Goal: Task Accomplishment & Management: Use online tool/utility

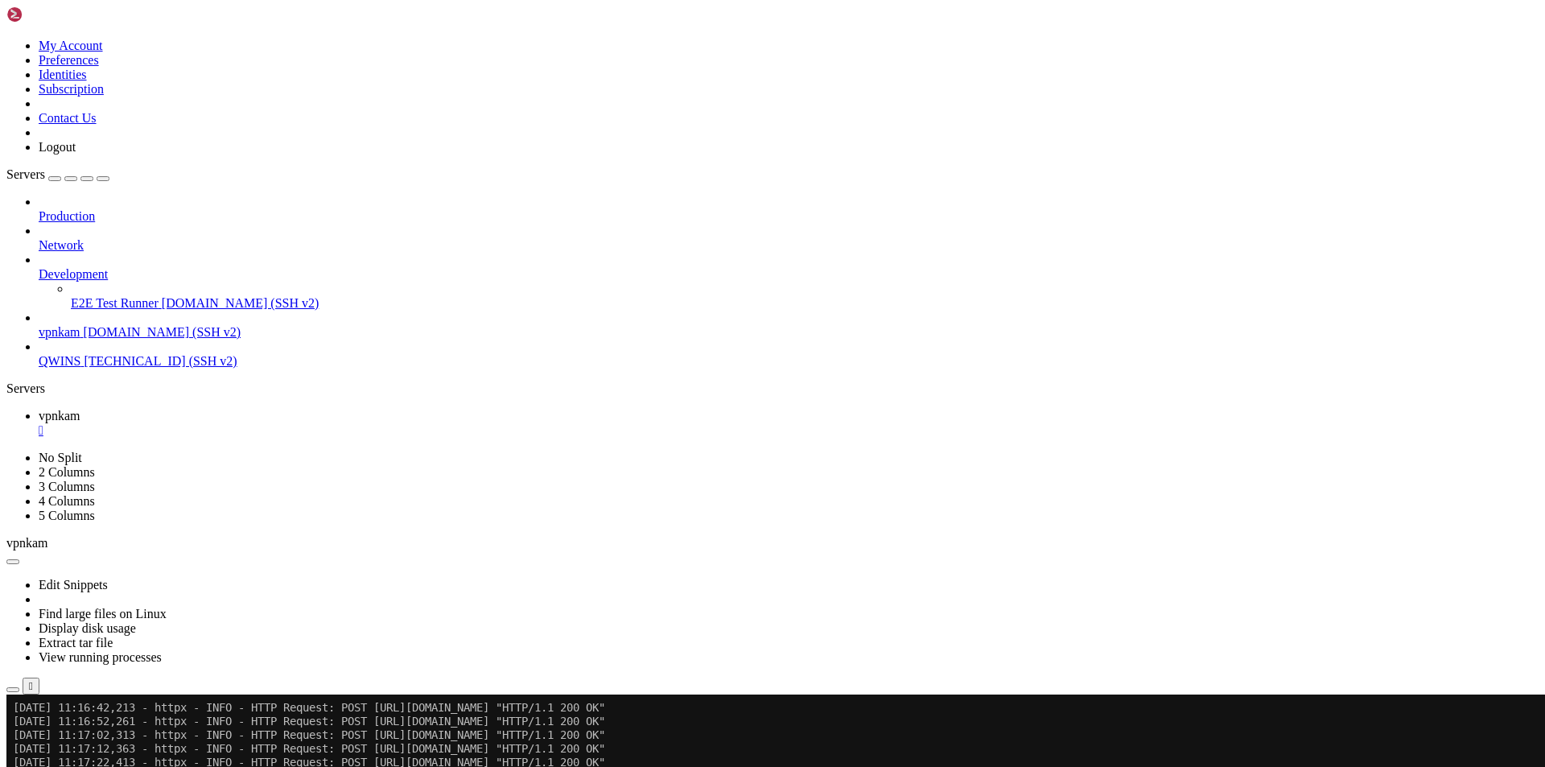
scroll to position [12774, 0]
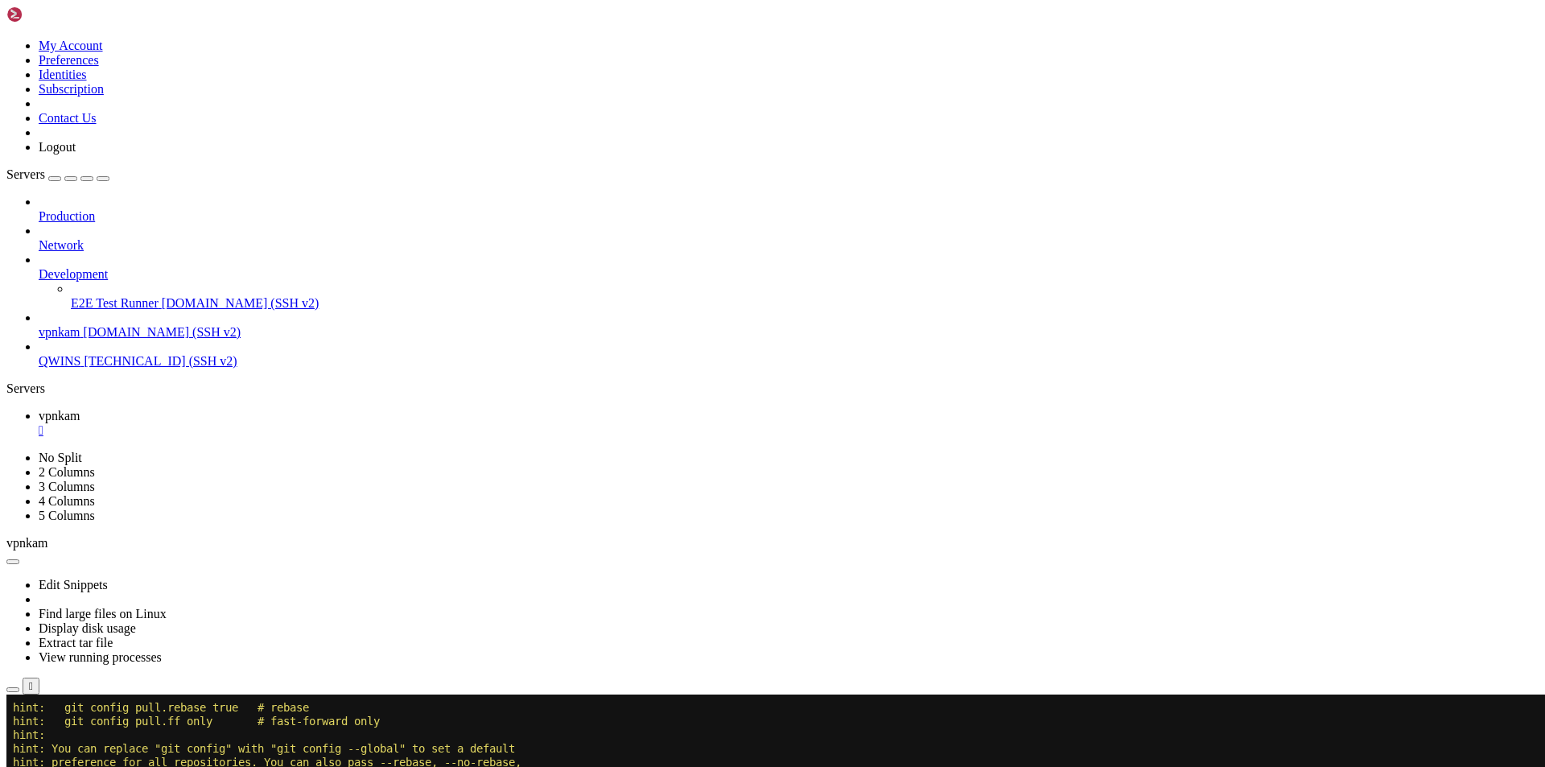
scroll to position [13567, 0]
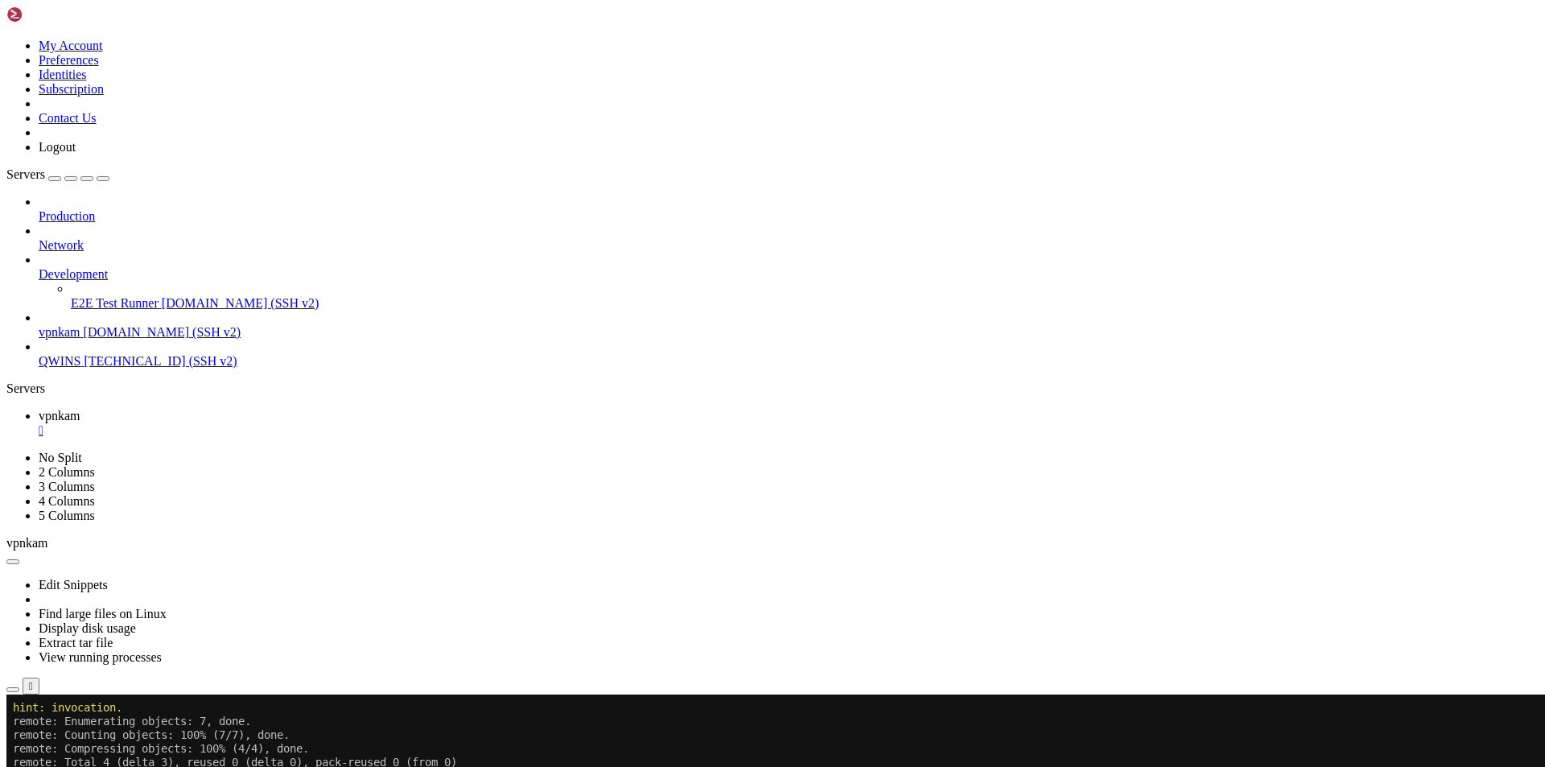
scroll to position [13635, 0]
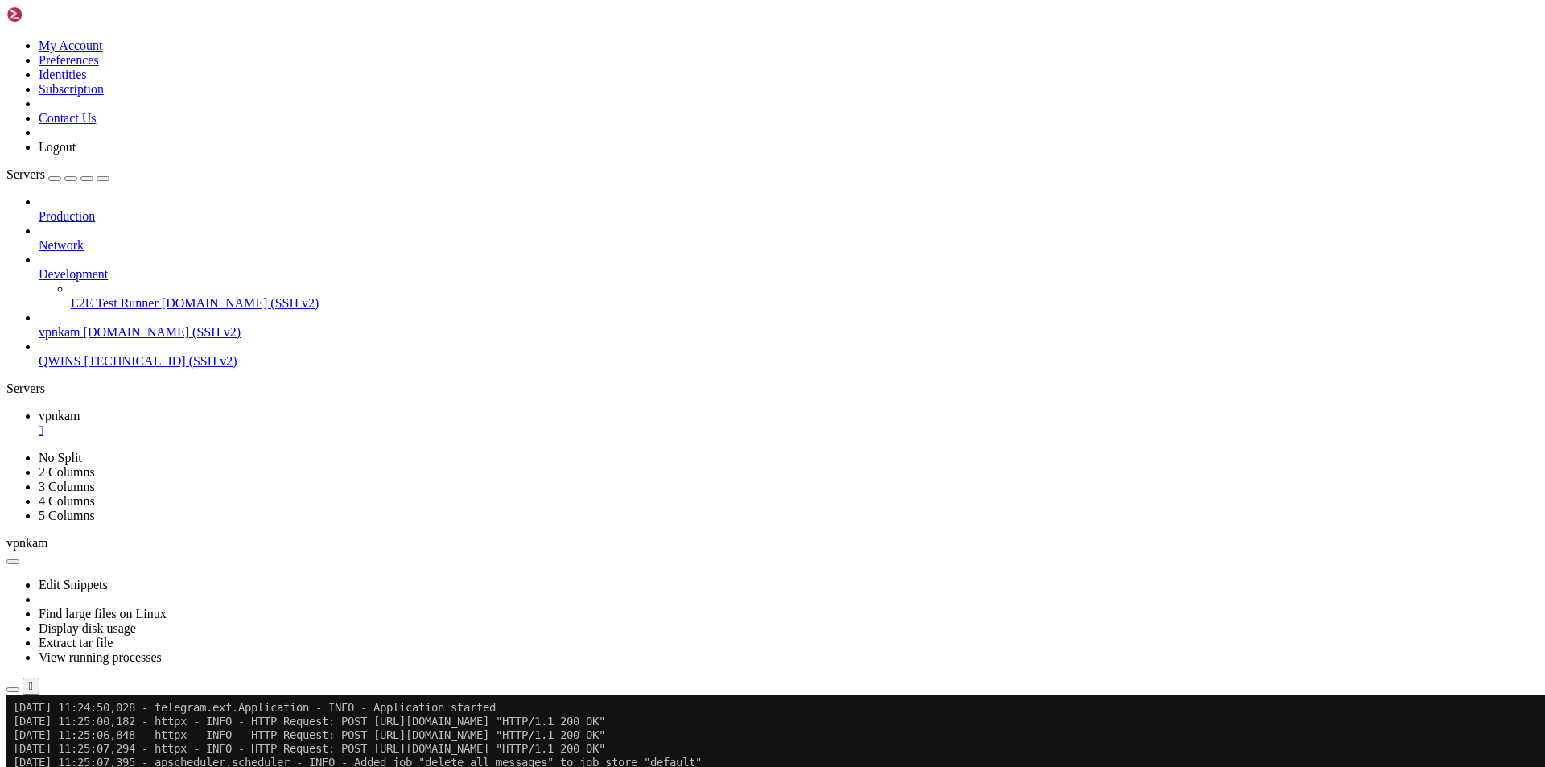
scroll to position [13977, 0]
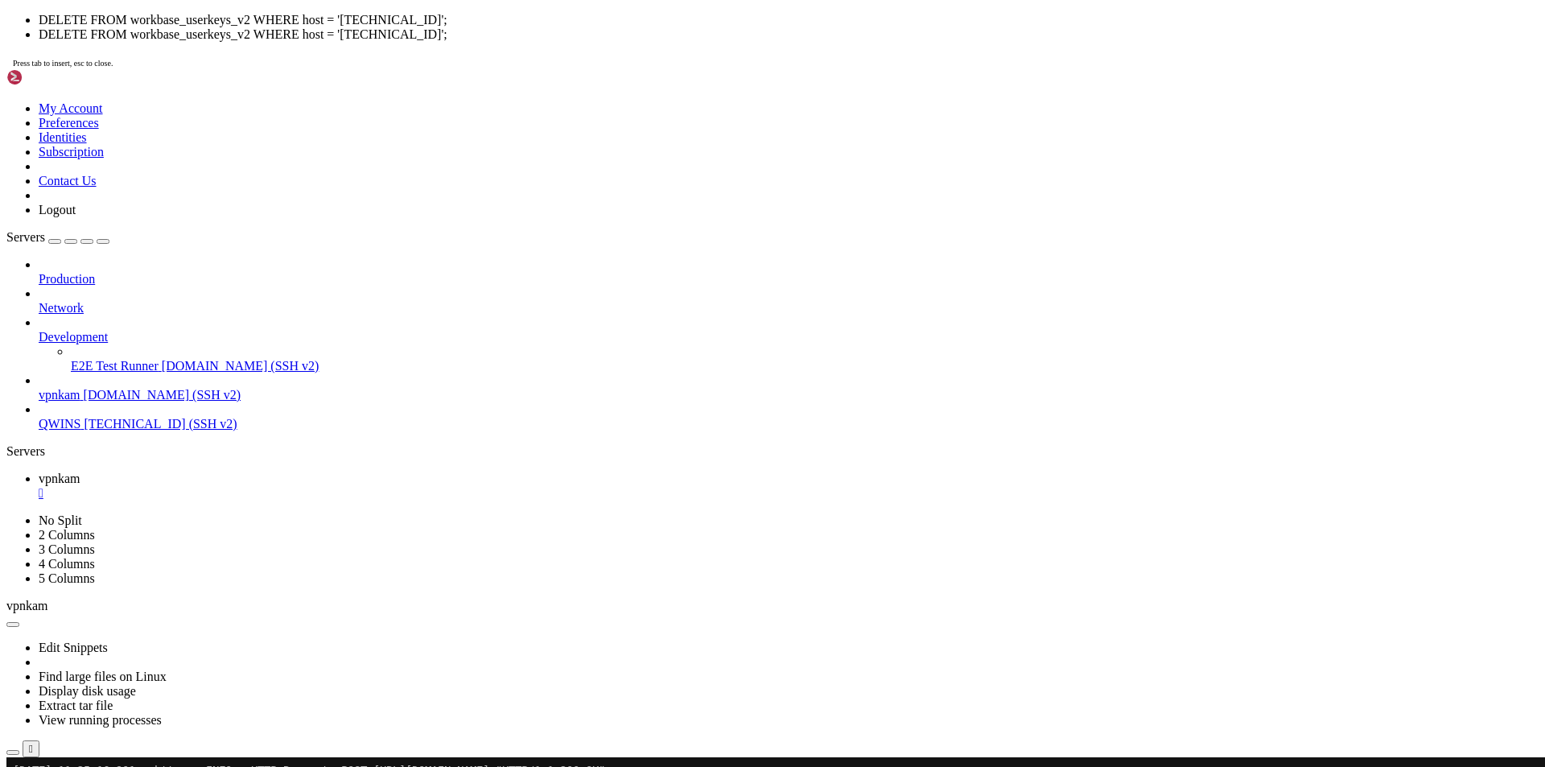
scroll to position [15, 3]
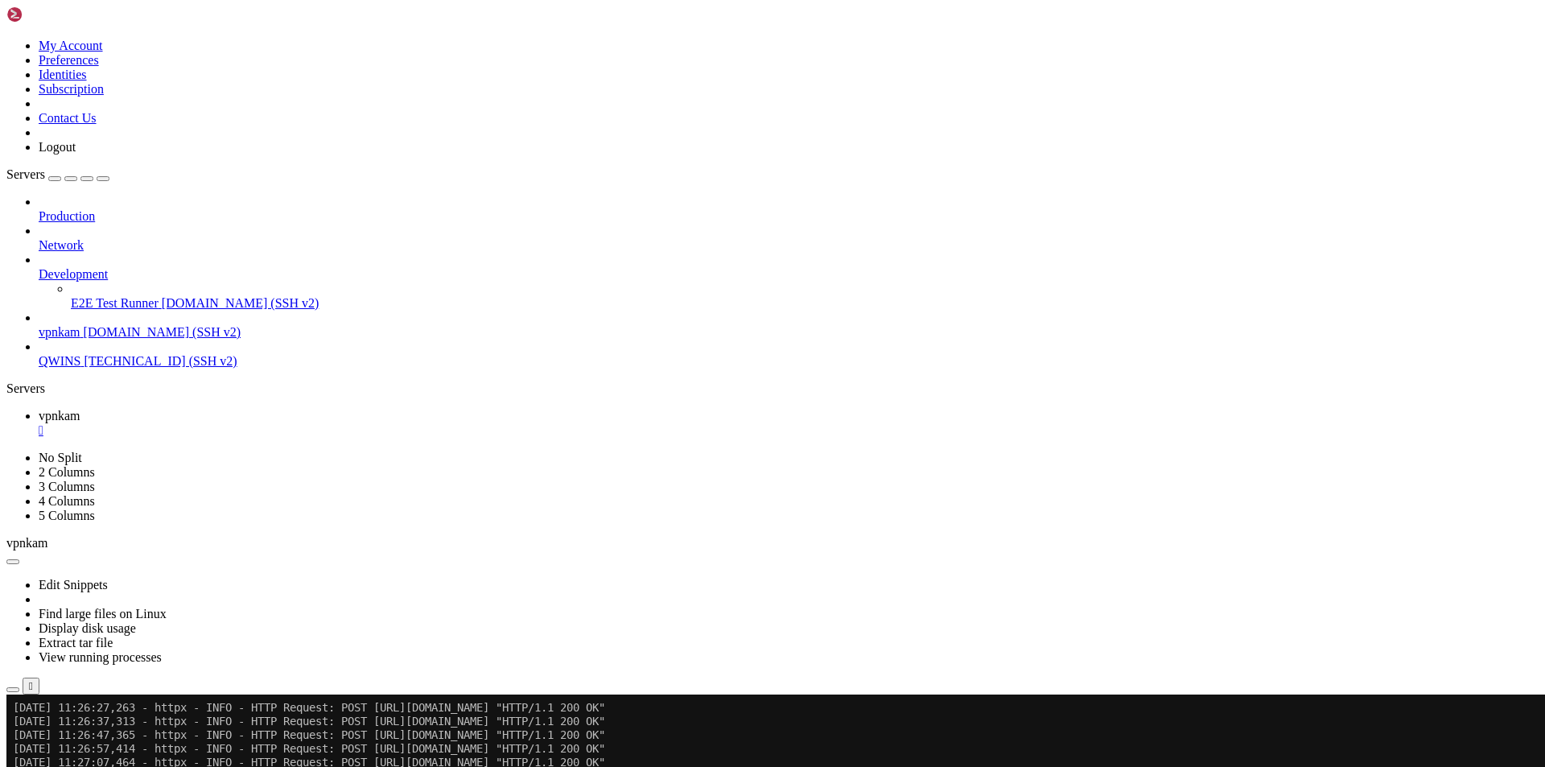
scroll to position [14319, 0]
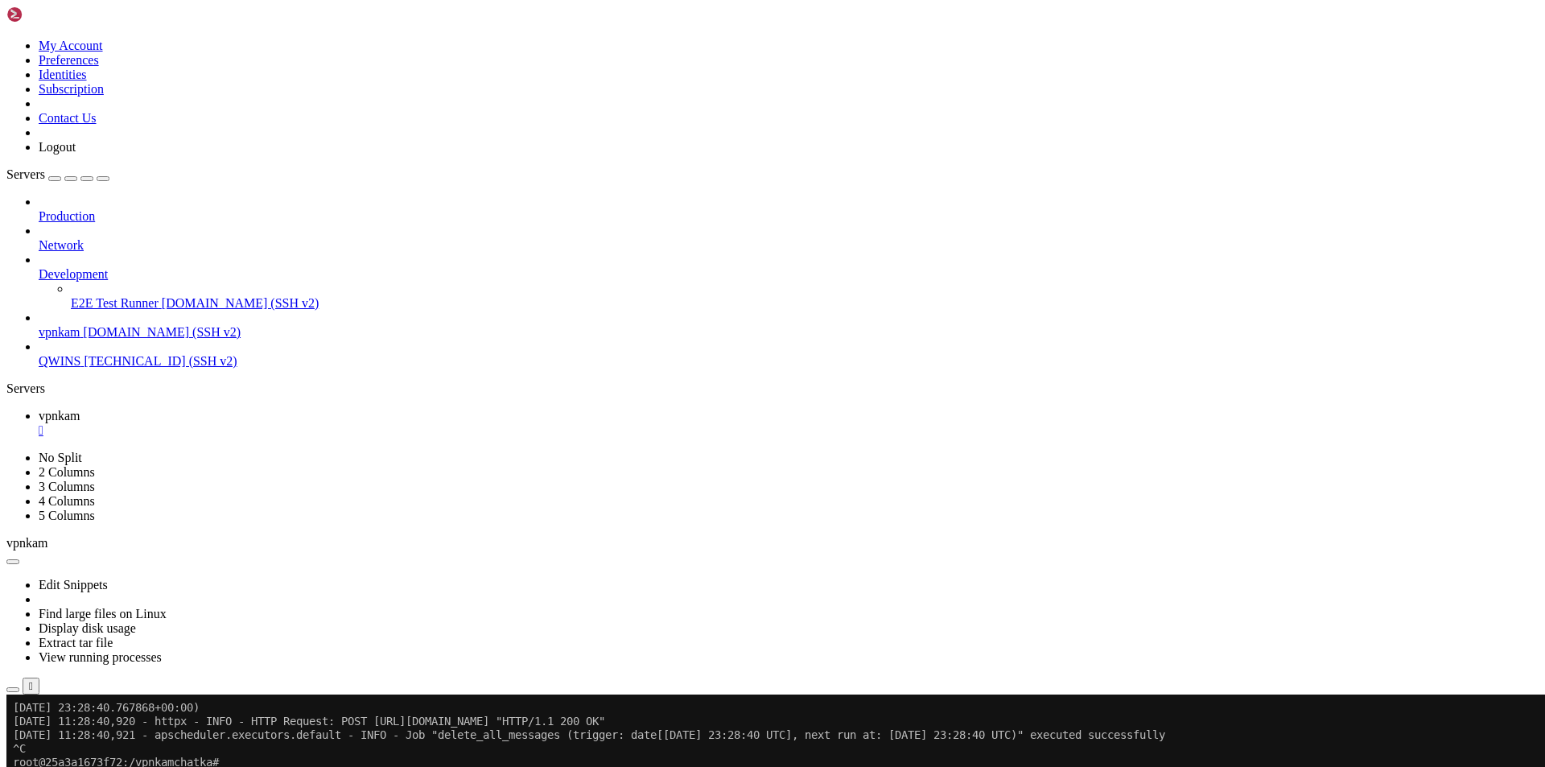
scroll to position [14579, 0]
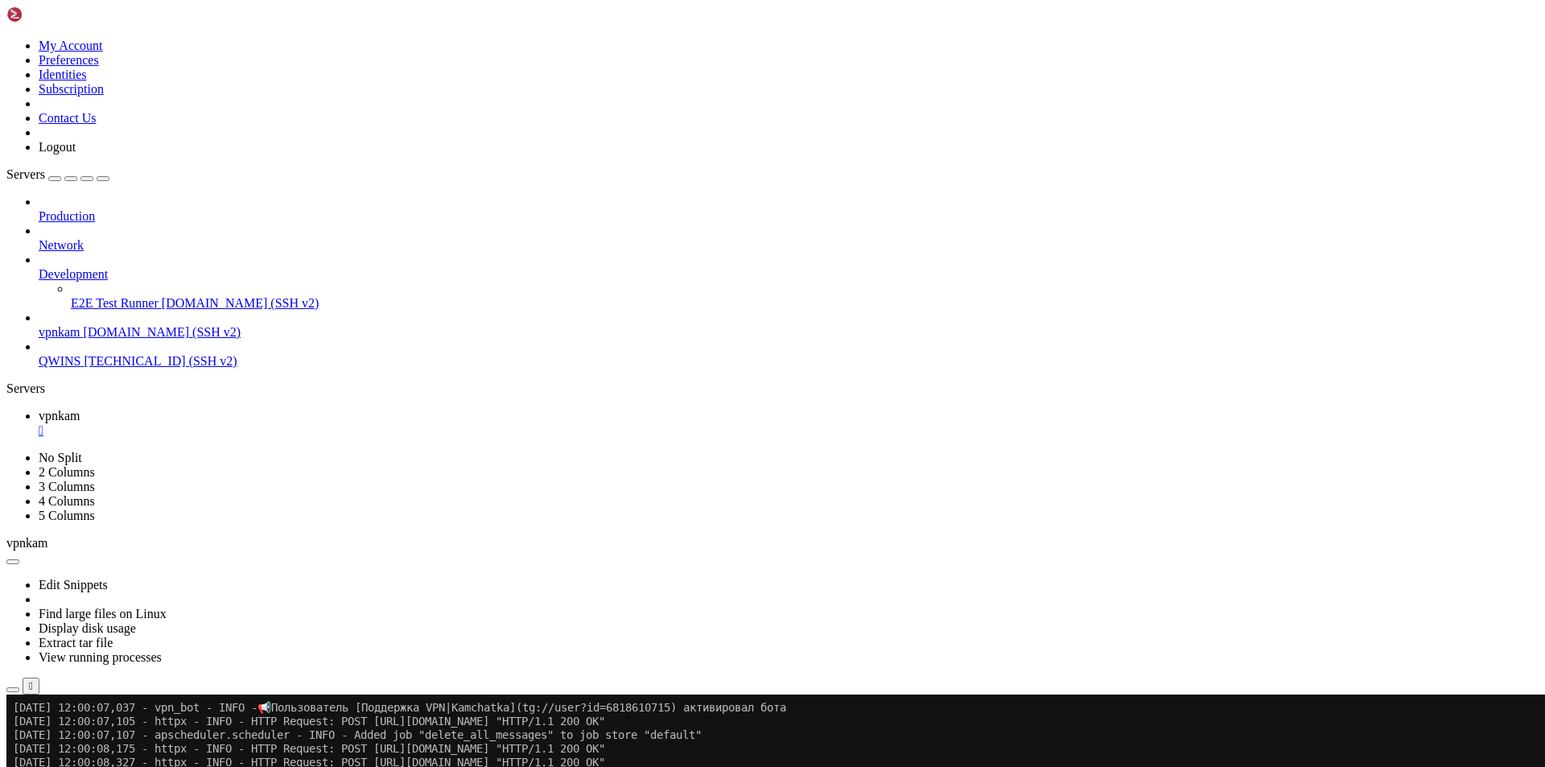
scroll to position [20364, 0]
drag, startPoint x: 12, startPoint y: 1146, endPoint x: 460, endPoint y: 1323, distance: 481.8
copy div "Loremipsu (dolo sitame cons adip): Elit "/sed/doeiu/tem/incidi7.10/utla-etdolor…"
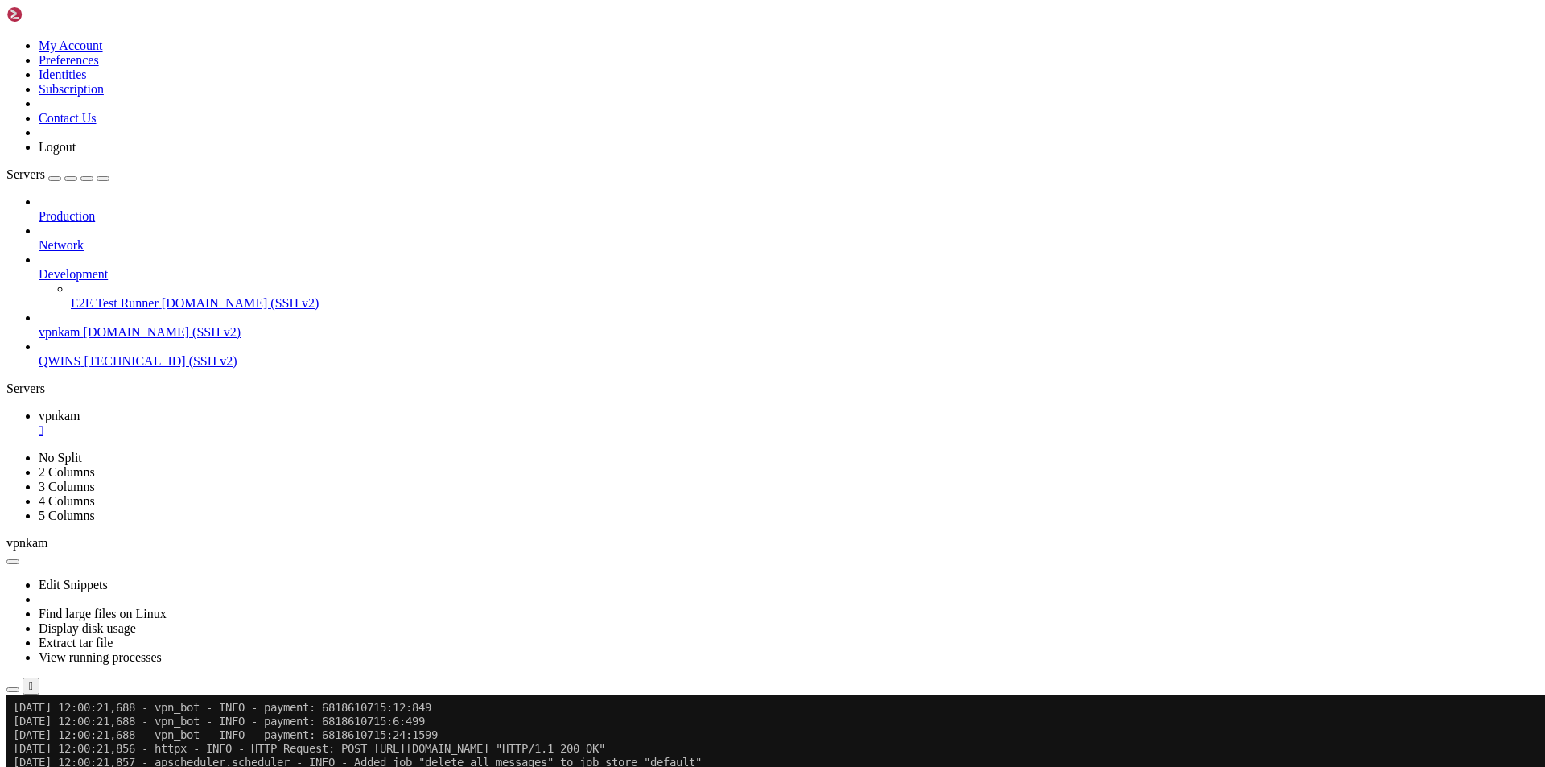
scroll to position [20624, 0]
drag, startPoint x: 1168, startPoint y: 887, endPoint x: 1111, endPoint y: 794, distance: 109.4
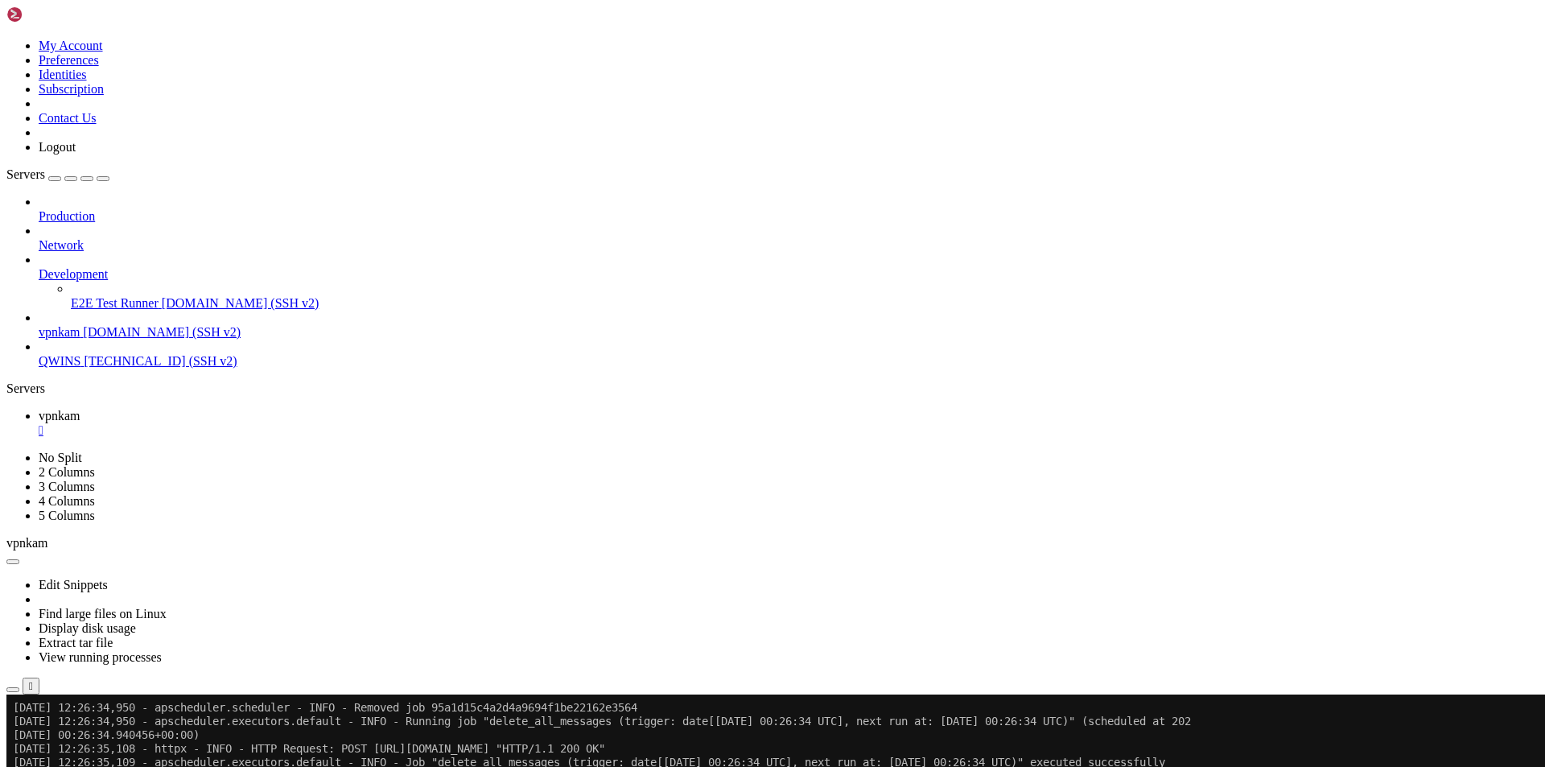
scroll to position [25342, 0]
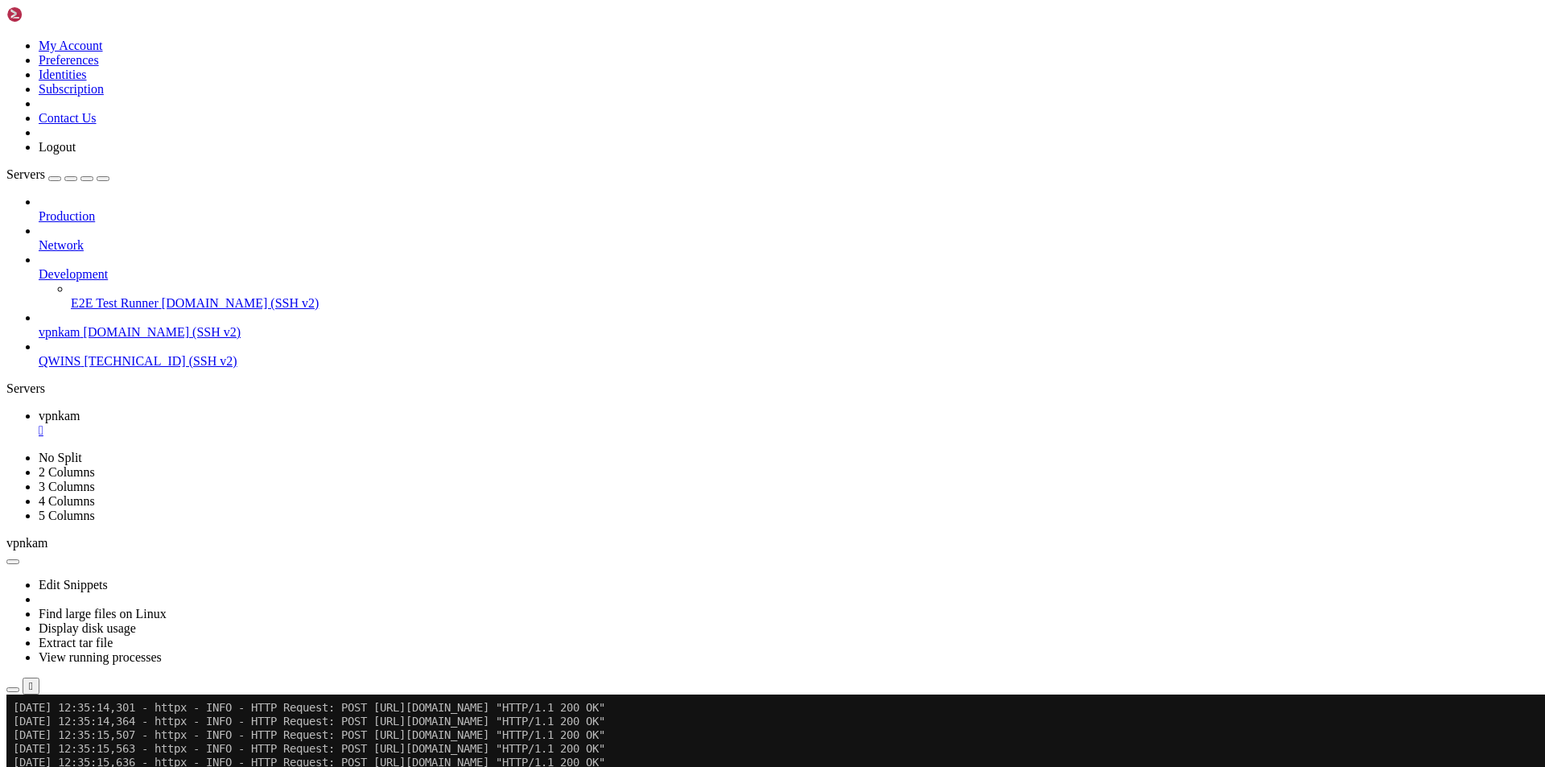
scroll to position [27116, 0]
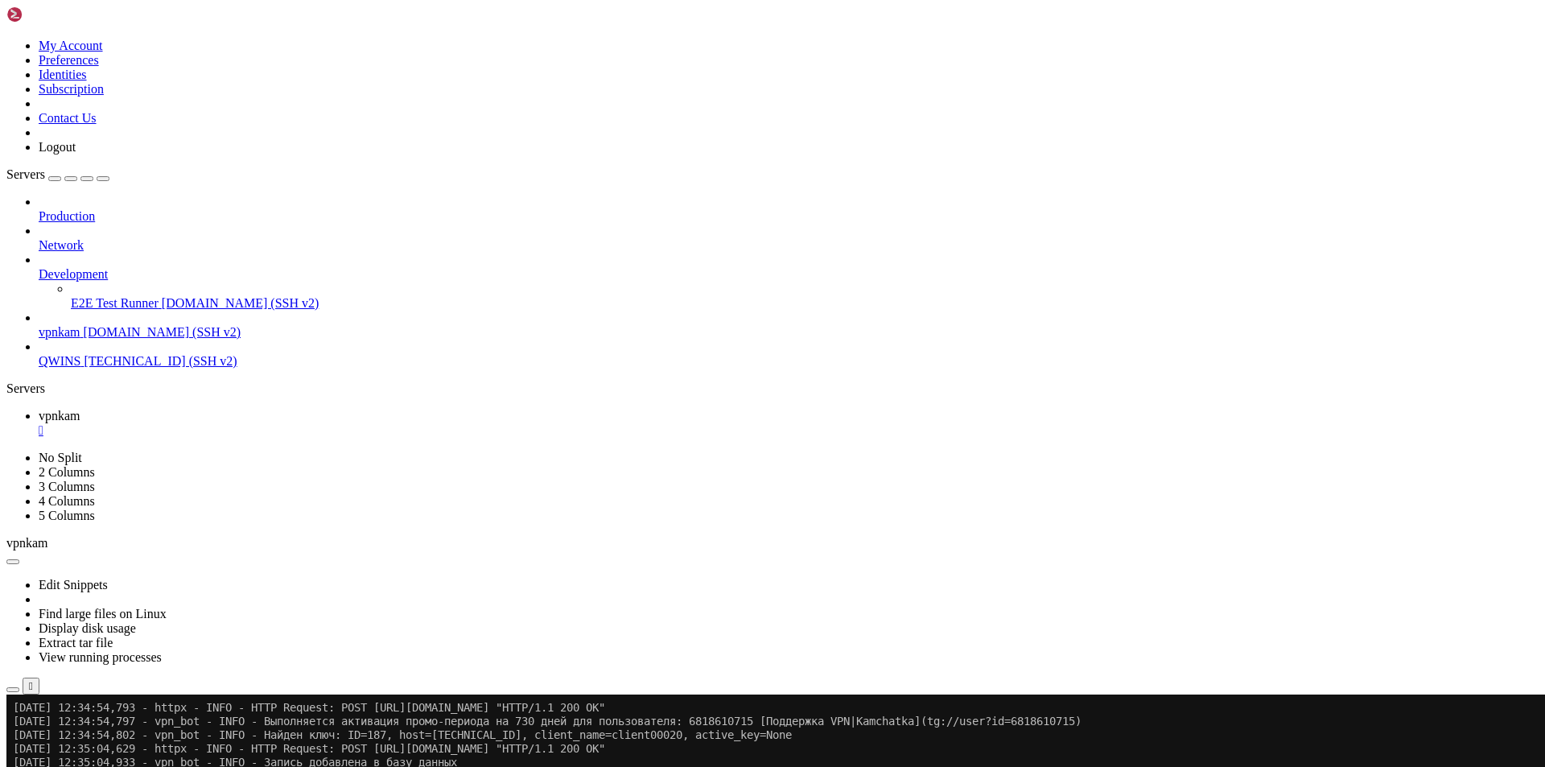
drag, startPoint x: 581, startPoint y: 1232, endPoint x: 571, endPoint y: 1261, distance: 30.5
drag, startPoint x: 470, startPoint y: 1266, endPoint x: 585, endPoint y: 1265, distance: 115.0
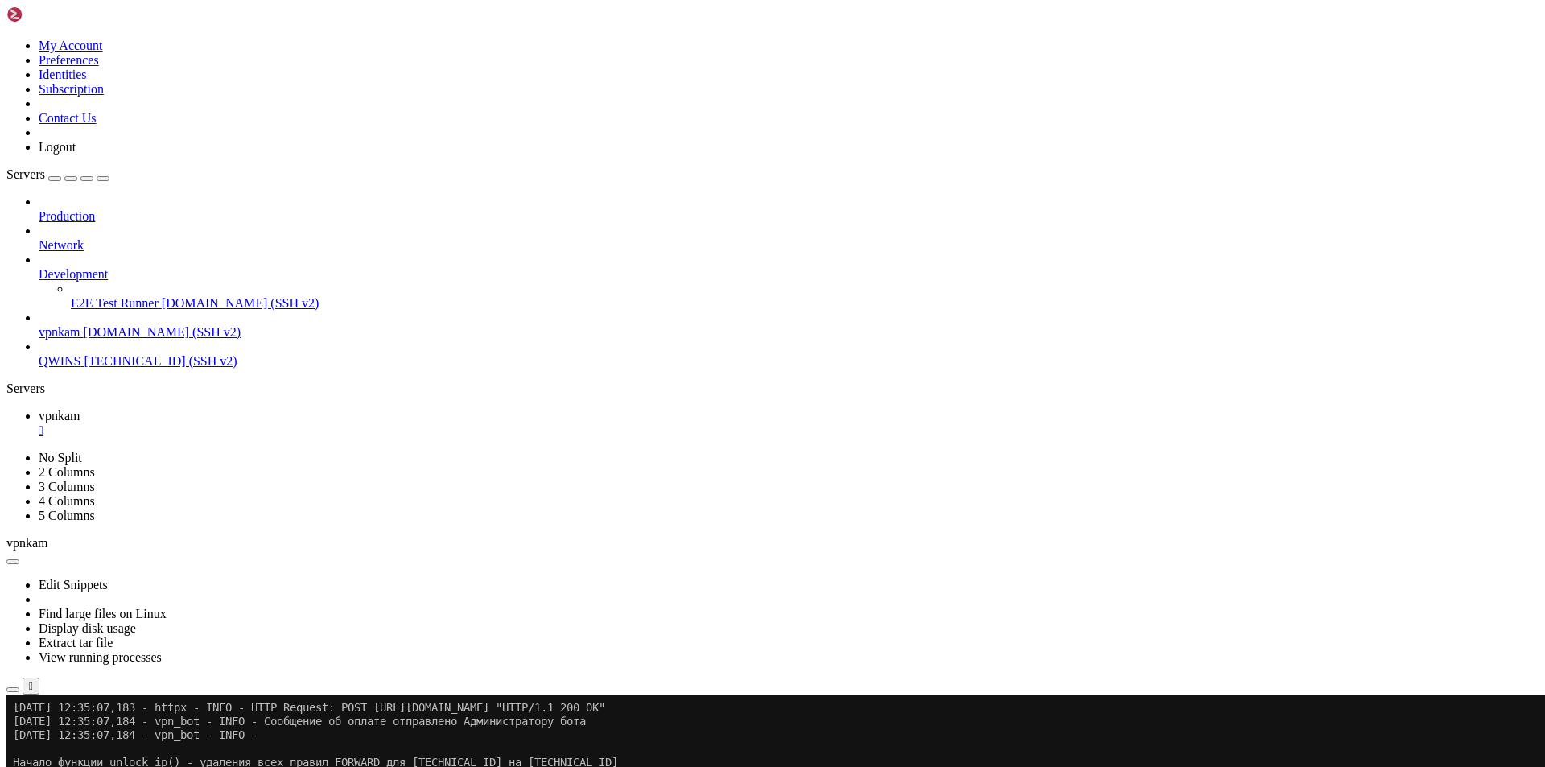
scroll to position [27196, 0]
drag, startPoint x: 1064, startPoint y: 1212, endPoint x: 1109, endPoint y: 1215, distance: 44.3
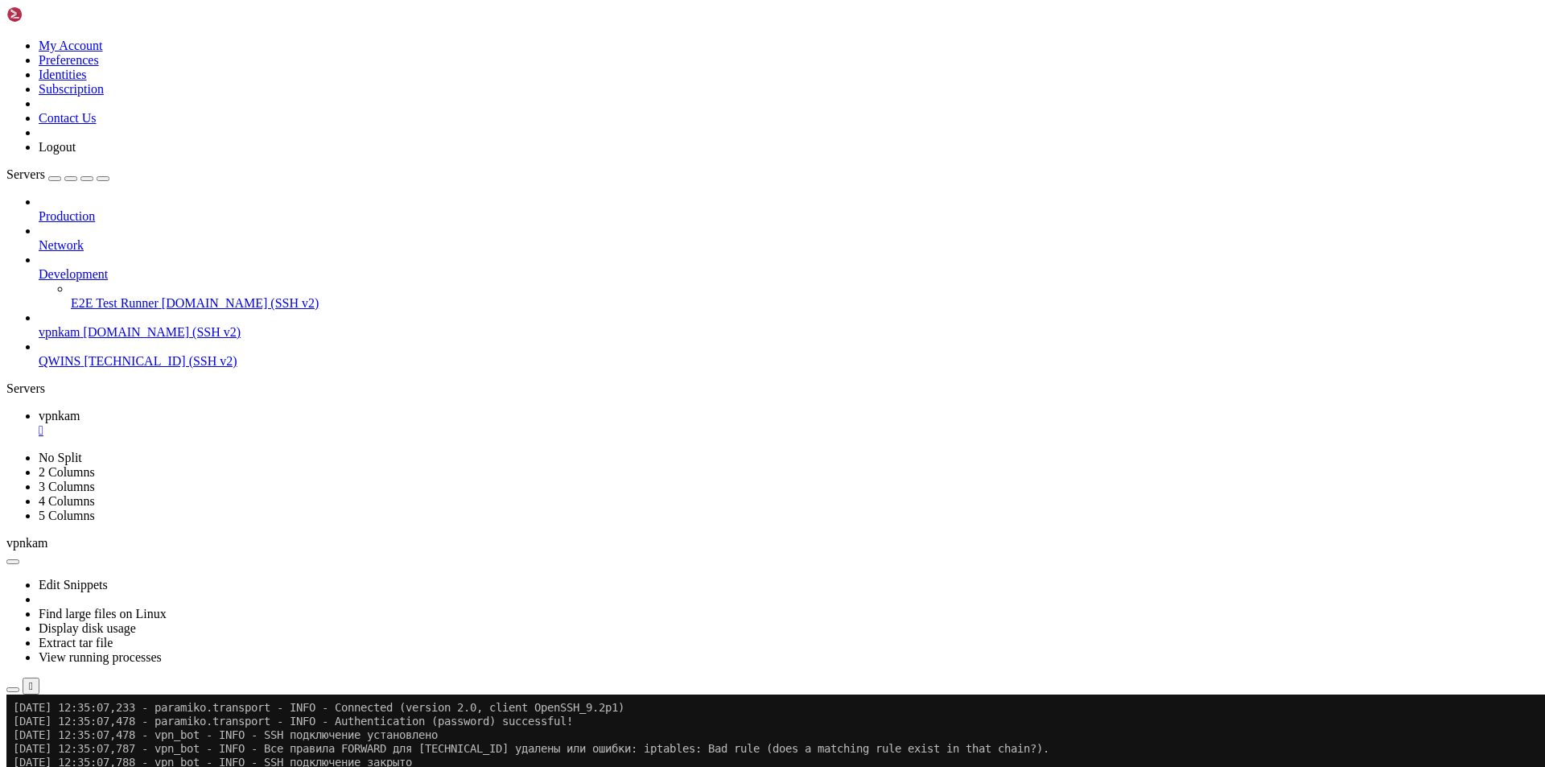
drag, startPoint x: 1313, startPoint y: 1144, endPoint x: 12, endPoint y: 858, distance: 1332.0
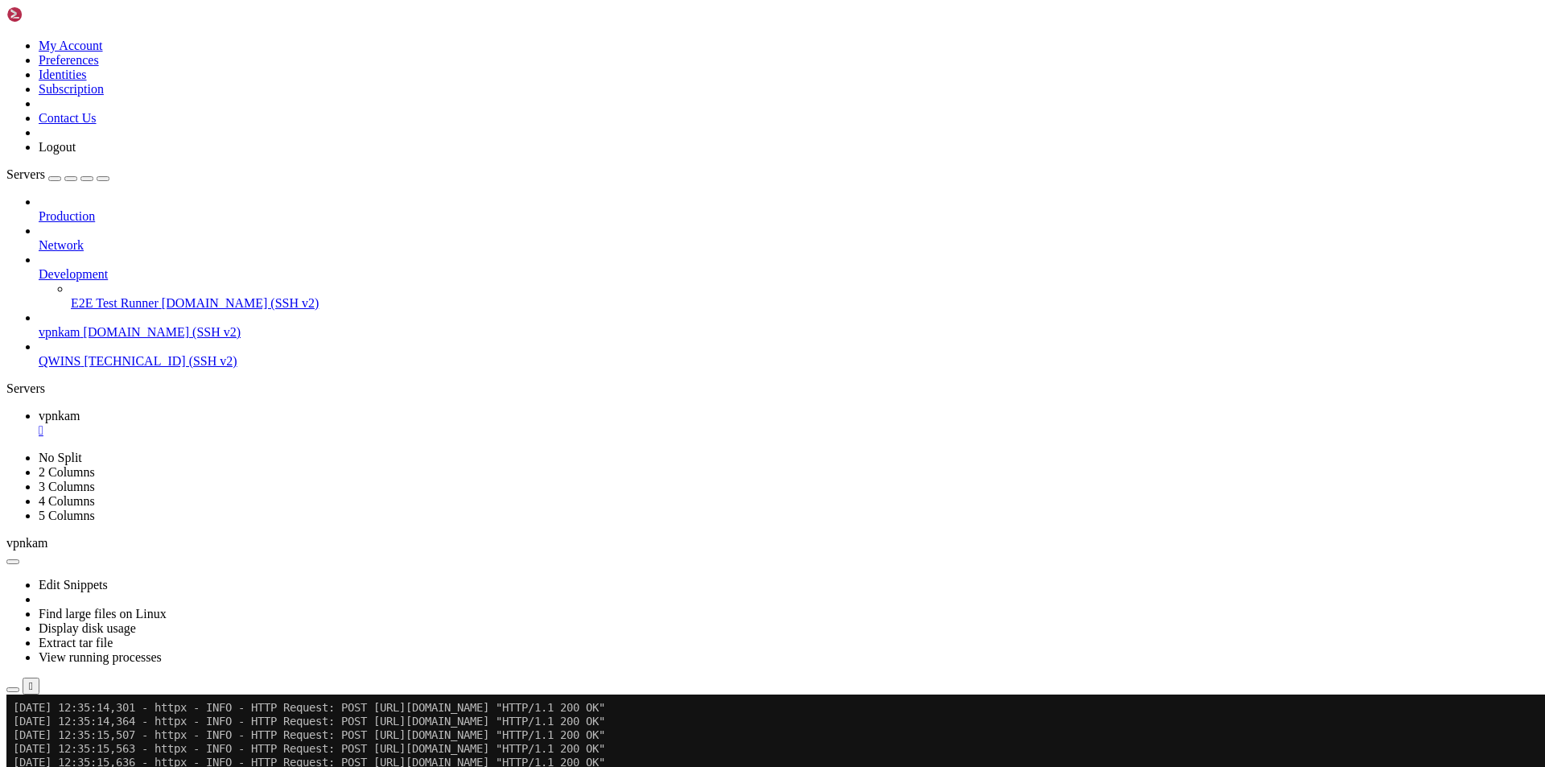
scroll to position [27518, 0]
drag, startPoint x: 1312, startPoint y: 1200, endPoint x: 15, endPoint y: 1145, distance: 1298.0
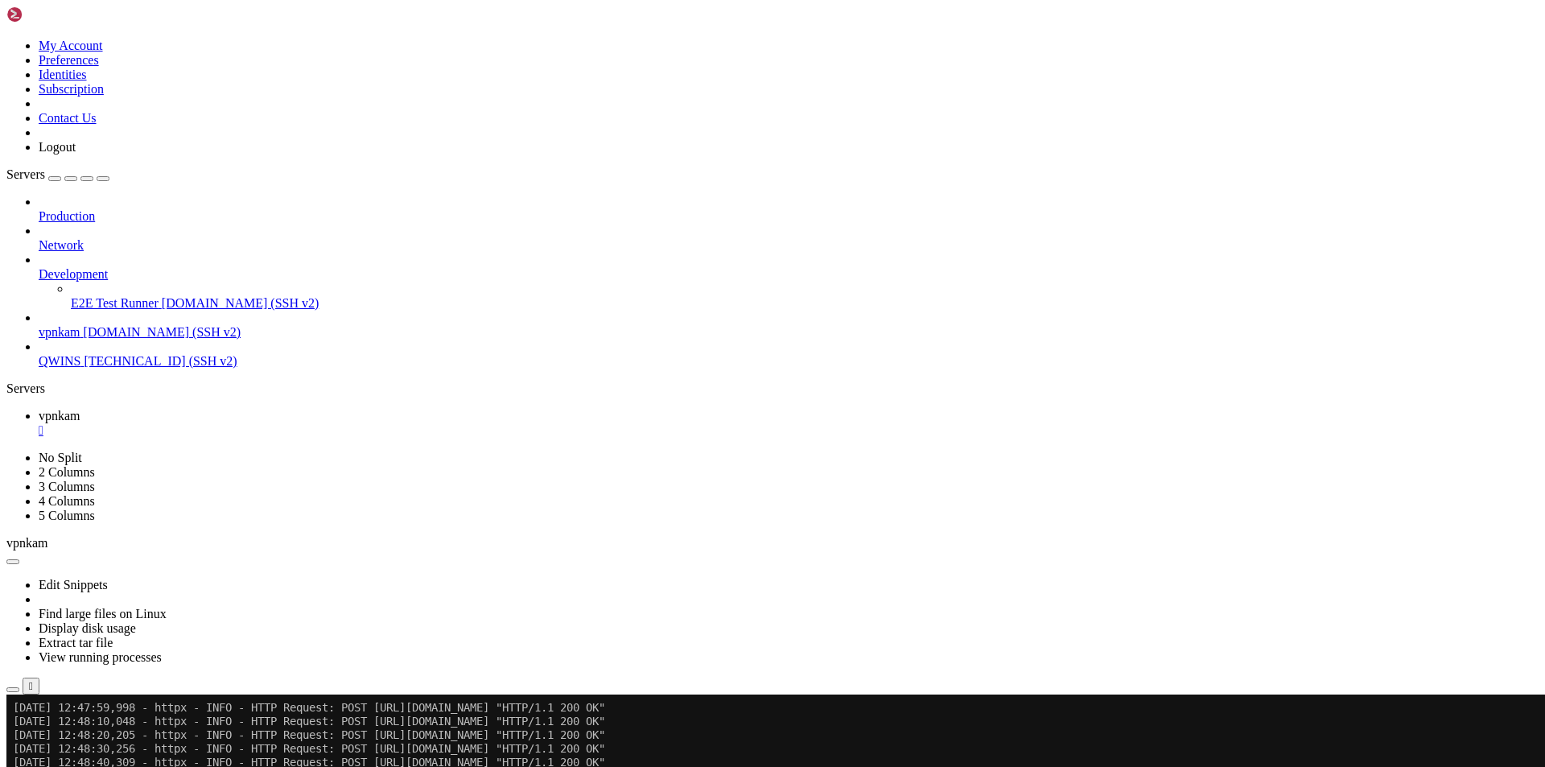
scroll to position [28857, 0]
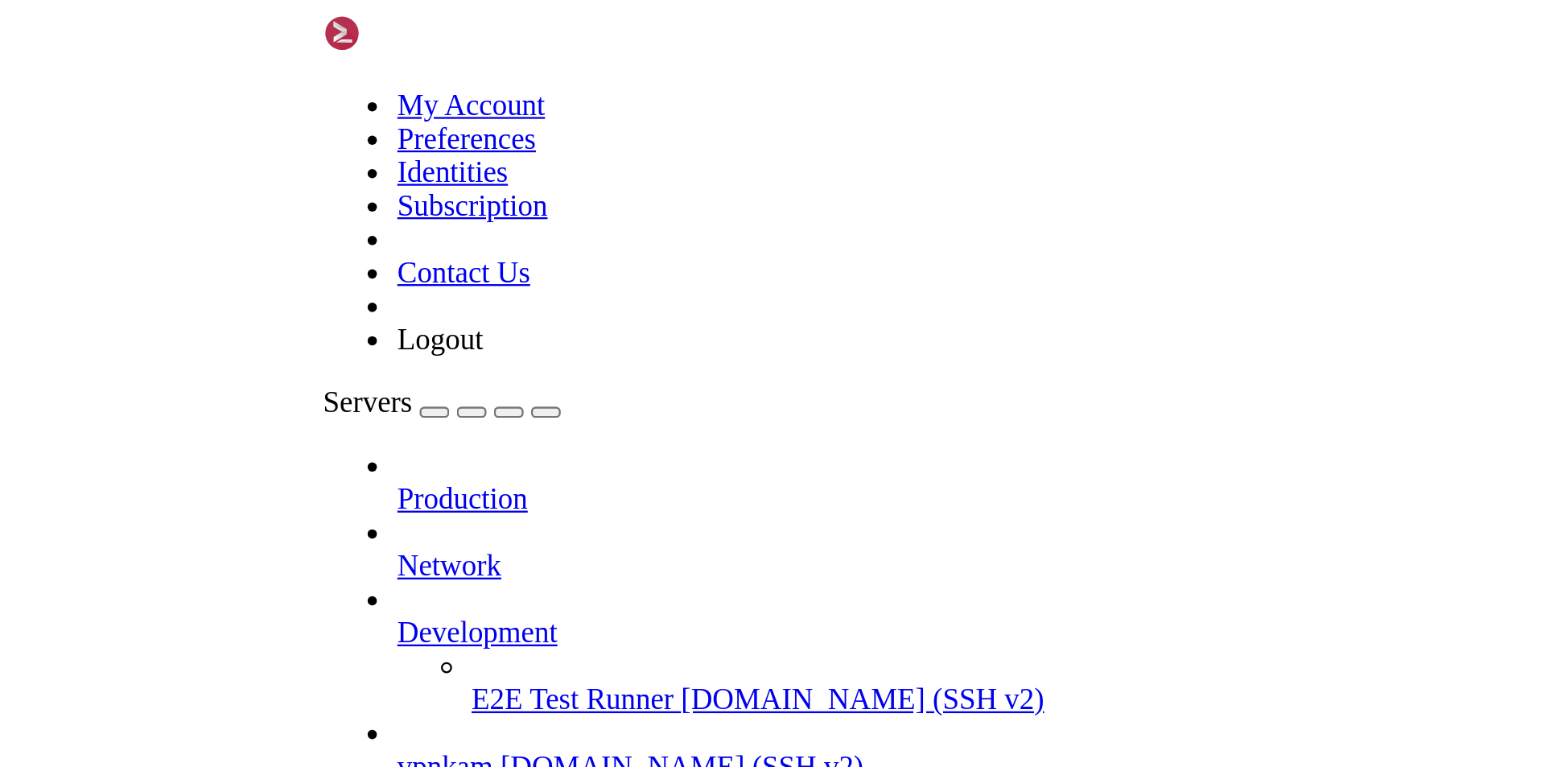
scroll to position [31428, 0]
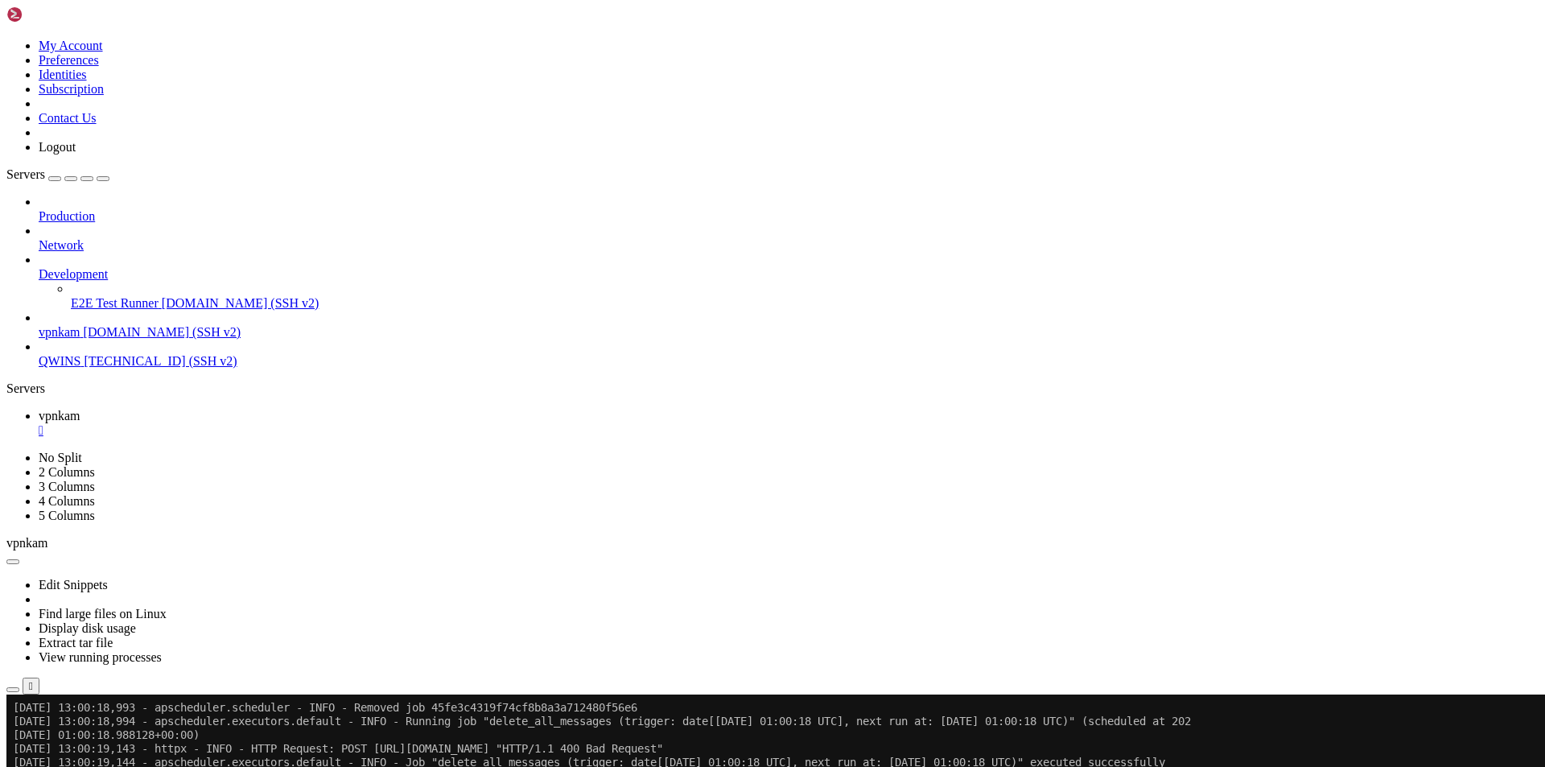
scroll to position [31688, 0]
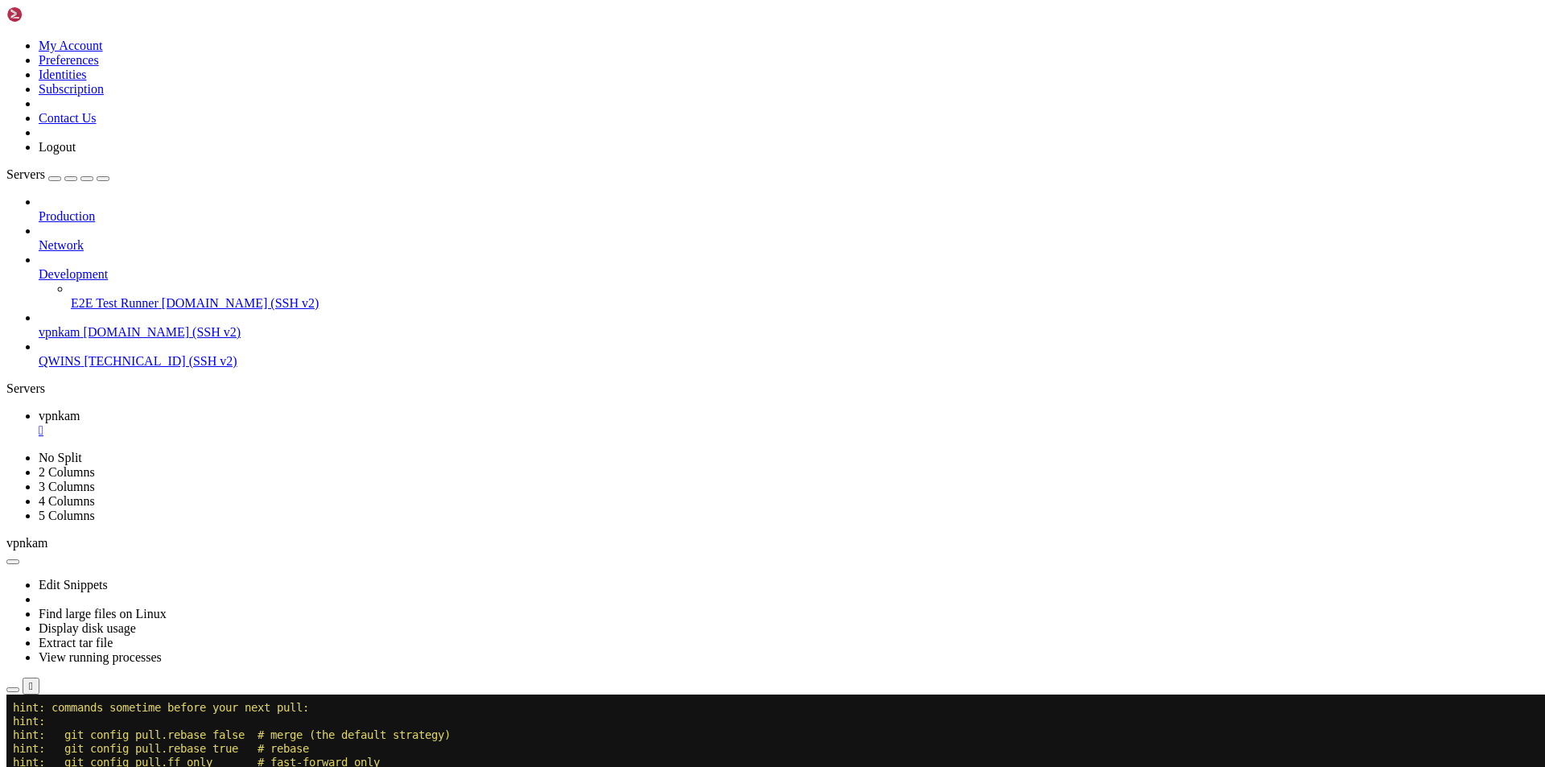
scroll to position [32139, 0]
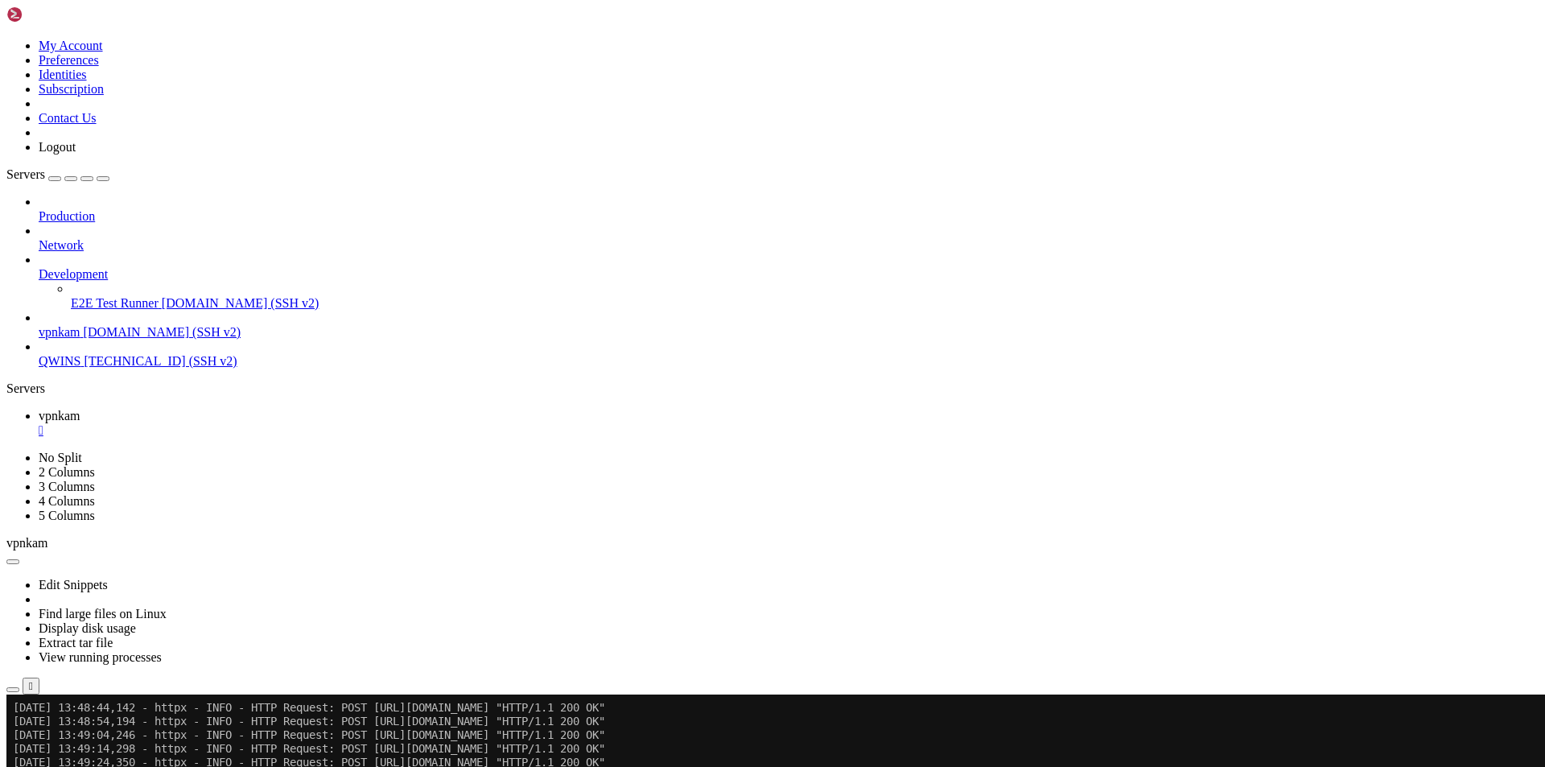
scroll to position [38238, 0]
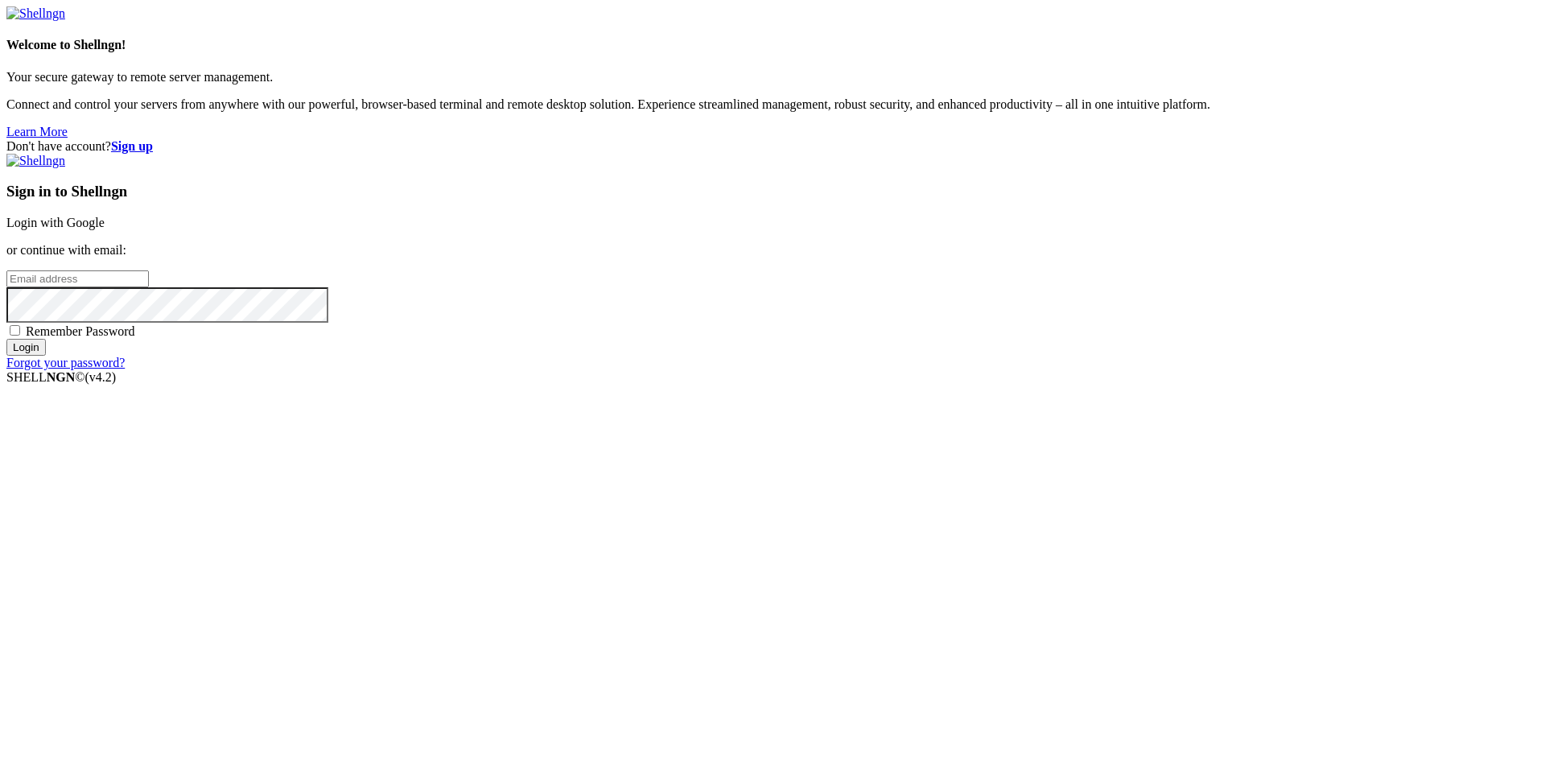
click at [105, 229] on link "Login with Google" at bounding box center [55, 223] width 98 height 14
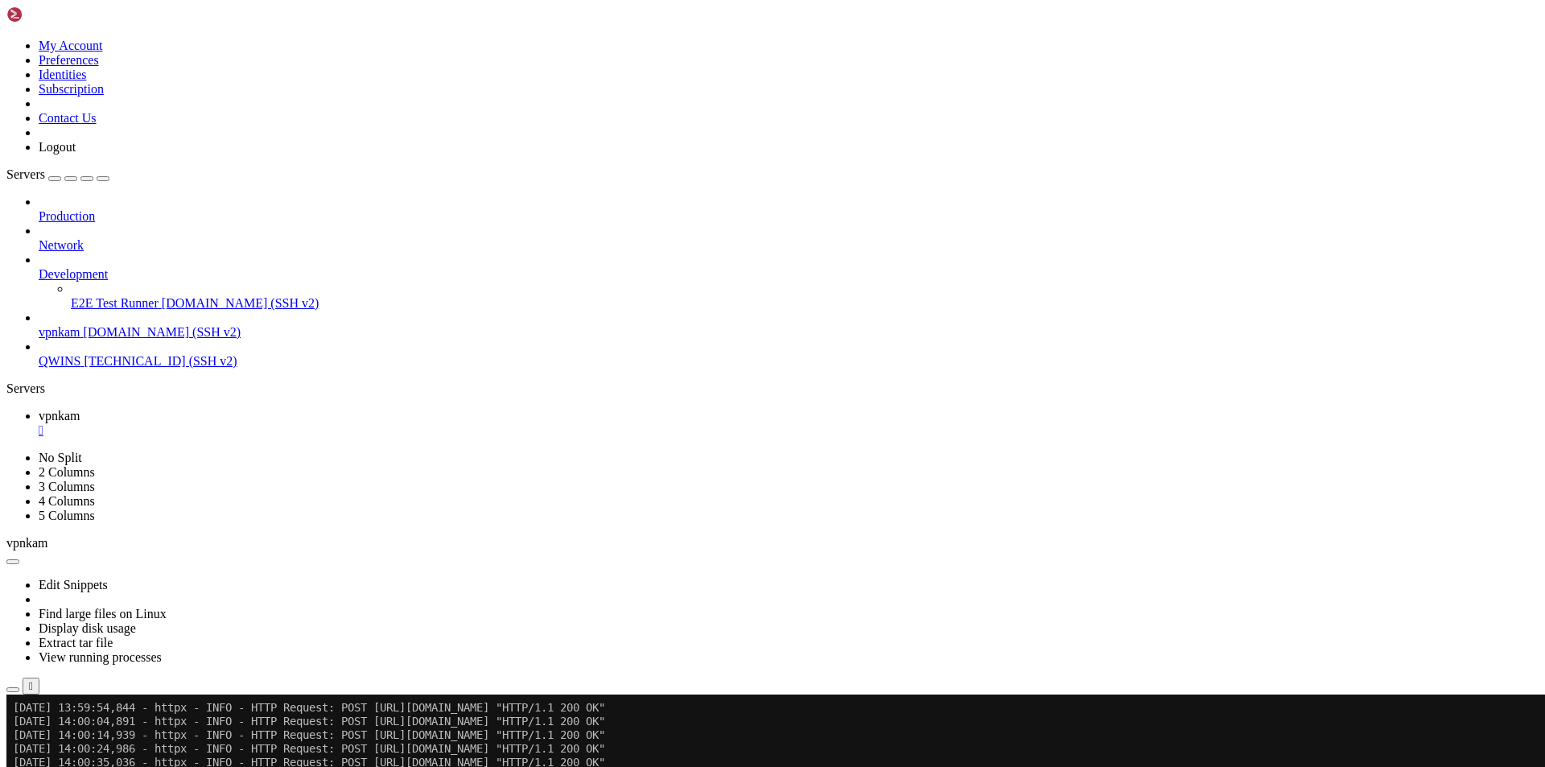
scroll to position [39702, 0]
